Goal: Task Accomplishment & Management: Use online tool/utility

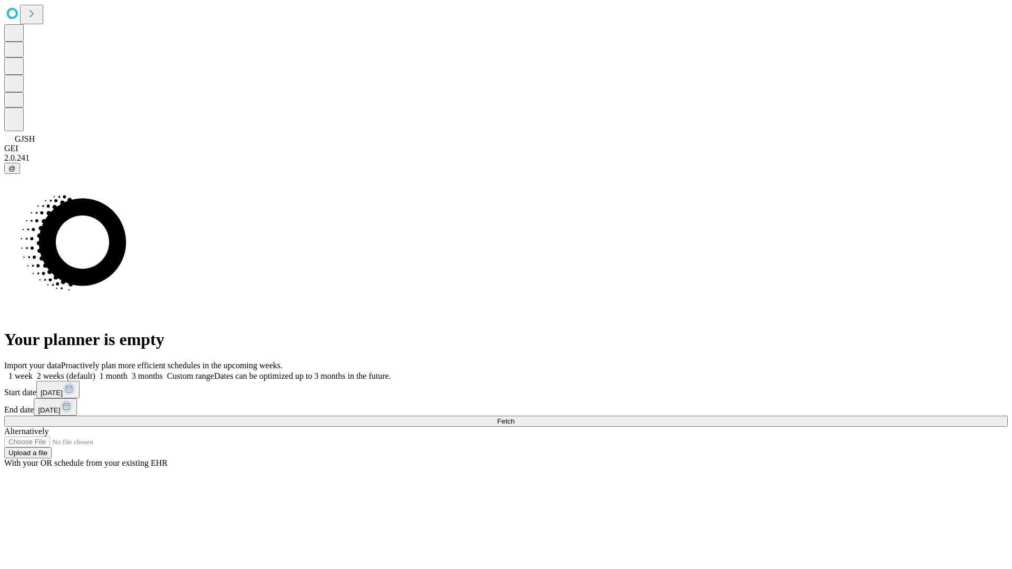
click at [515, 418] on span "Fetch" at bounding box center [505, 422] width 17 height 8
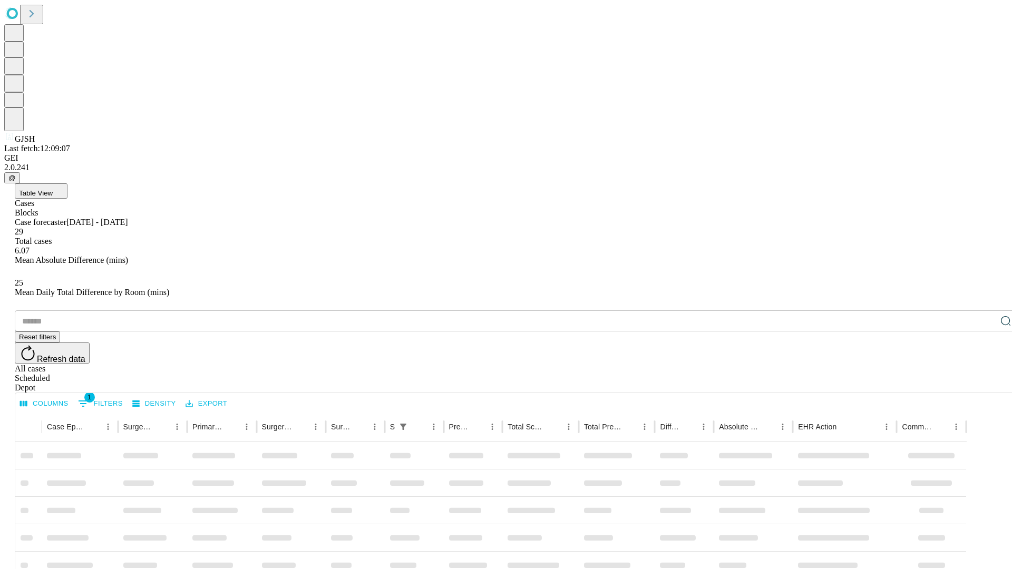
click at [985, 383] on div "Depot" at bounding box center [517, 387] width 1004 height 9
